Goal: Task Accomplishment & Management: Manage account settings

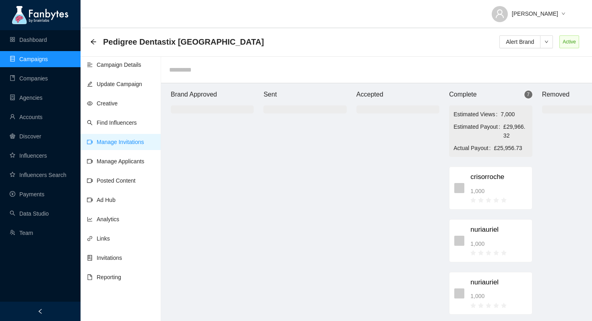
click at [361, 225] on div at bounding box center [397, 226] width 83 height 206
click at [28, 191] on link "Payments" at bounding box center [27, 194] width 35 height 6
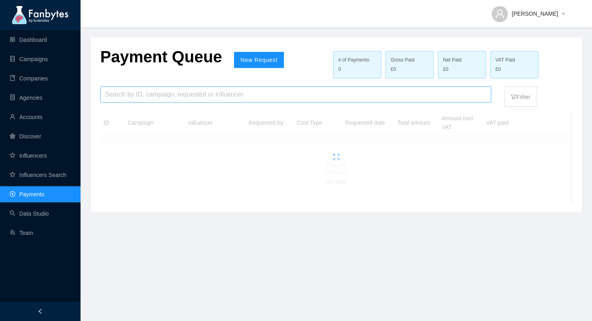
click at [182, 97] on input "search" at bounding box center [295, 94] width 381 height 15
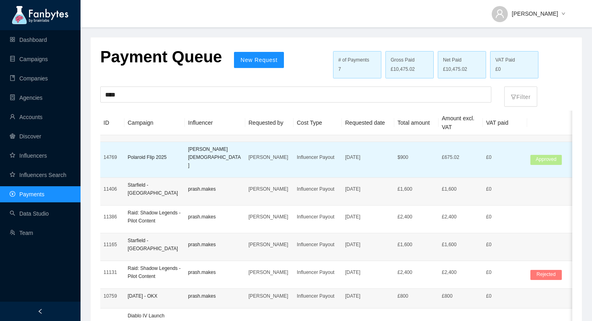
click at [237, 151] on p "[PERSON_NAME][DEMOGRAPHIC_DATA]" at bounding box center [215, 157] width 54 height 24
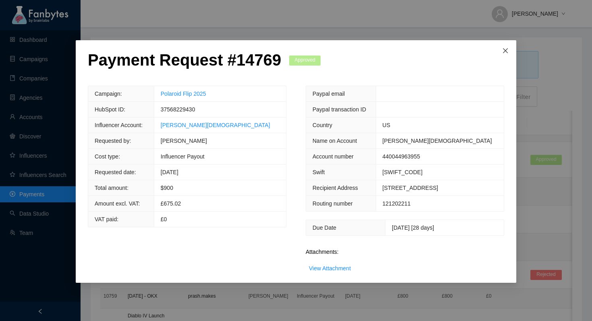
click at [506, 47] on span "Close" at bounding box center [505, 51] width 22 height 22
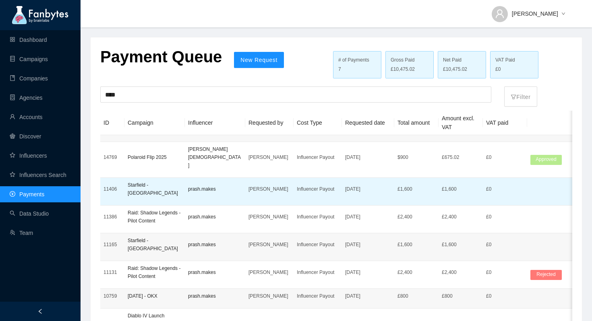
scroll to position [29, 0]
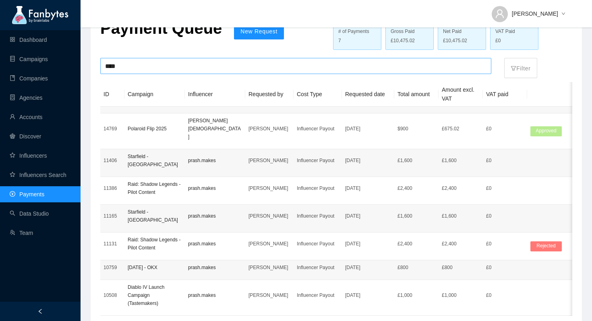
click at [111, 67] on input "****" at bounding box center [295, 65] width 381 height 15
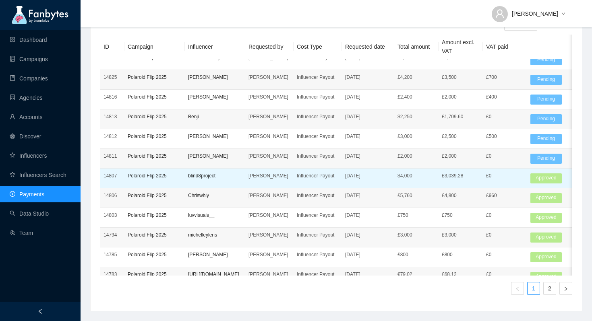
scroll to position [398, 0]
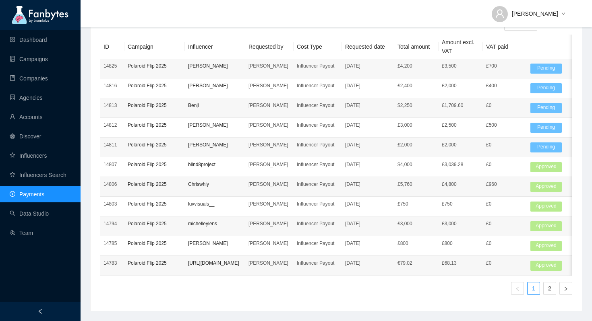
type input "********"
click at [542, 289] on ul "1 2" at bounding box center [336, 288] width 472 height 13
click at [550, 291] on link "2" at bounding box center [549, 289] width 12 height 12
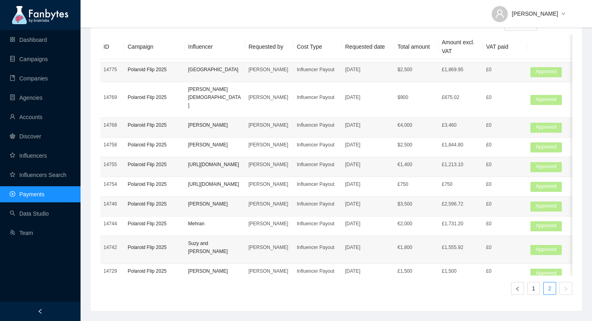
scroll to position [0, 0]
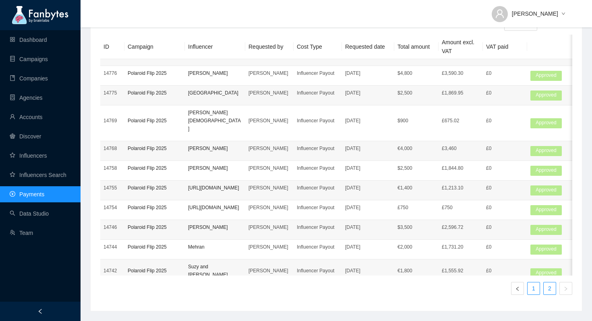
click at [537, 291] on link "1" at bounding box center [533, 289] width 12 height 12
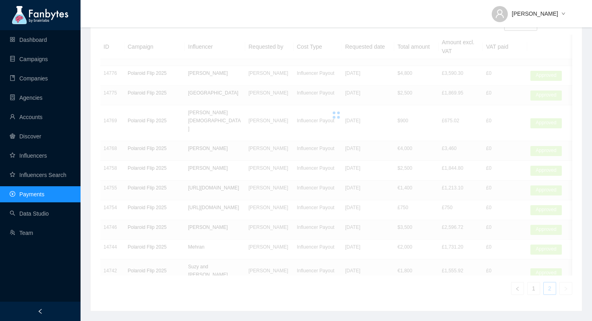
click at [518, 289] on div "41 results ID Campaign Influencer Requested by Cost Type Requested date Total a…" at bounding box center [336, 168] width 472 height 267
